Goal: Check status: Check status

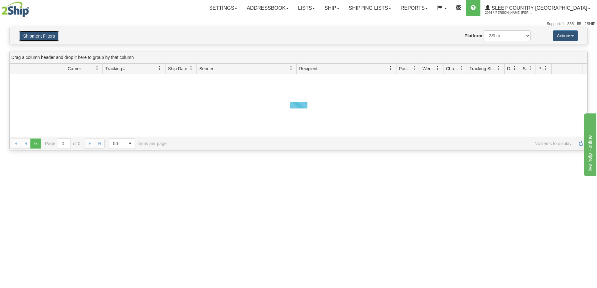
click at [44, 37] on button "Shipment Filters" at bounding box center [39, 36] width 40 height 11
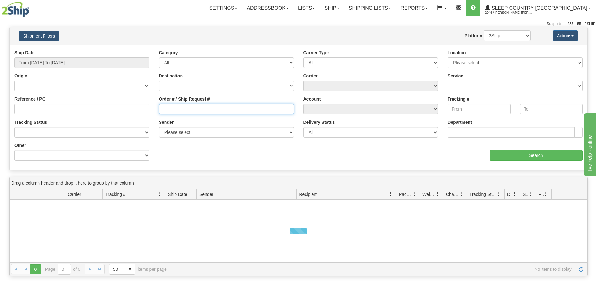
click at [186, 106] on input "Order # / Ship Request #" at bounding box center [226, 109] width 135 height 11
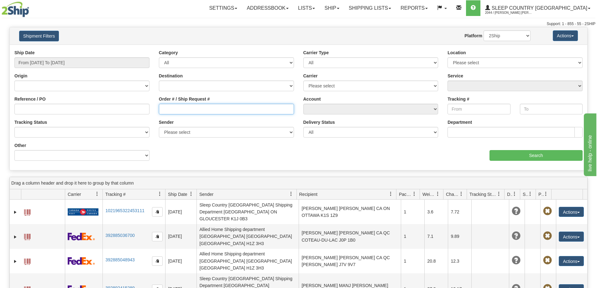
paste input "9000I054891"
type input "9000I054891"
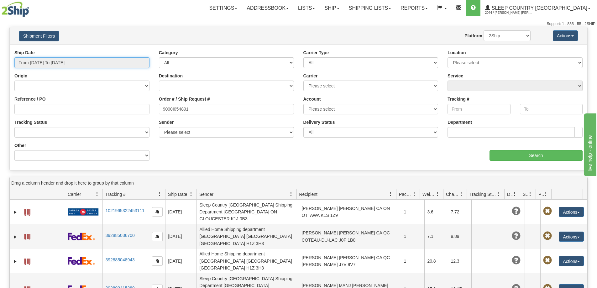
click at [46, 61] on input "From [DATE] To [DATE]" at bounding box center [81, 62] width 135 height 11
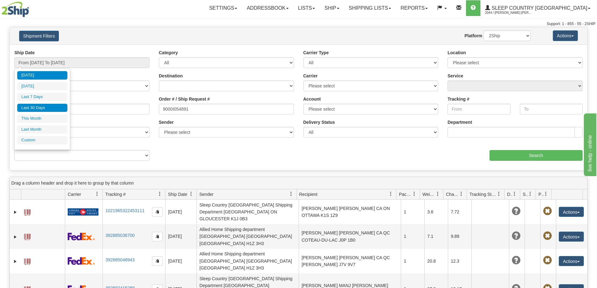
click at [51, 107] on li "Last 30 Days" at bounding box center [42, 108] width 50 height 8
type input "From [DATE] To [DATE]"
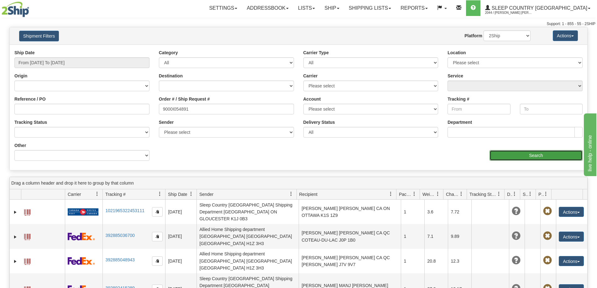
click at [515, 158] on input "Search" at bounding box center [536, 155] width 93 height 11
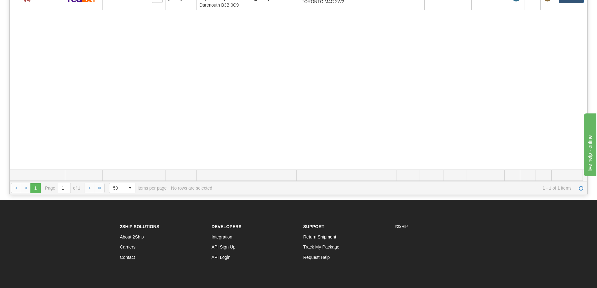
scroll to position [4, 0]
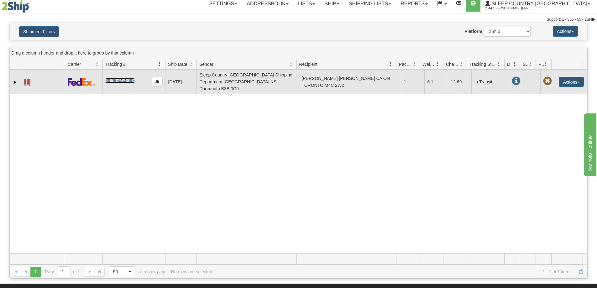
click at [115, 78] on link "392804445698" at bounding box center [119, 80] width 29 height 5
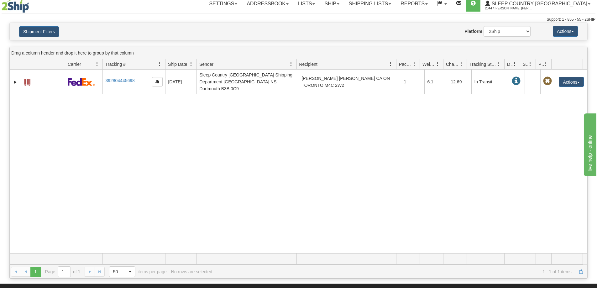
click at [148, 143] on div "31565408 2044 392804445698 [DATE] [DATE] 10:59:45 AM Sleep Country [GEOGRAPHIC_…" at bounding box center [299, 162] width 578 height 184
